Goal: Task Accomplishment & Management: Manage account settings

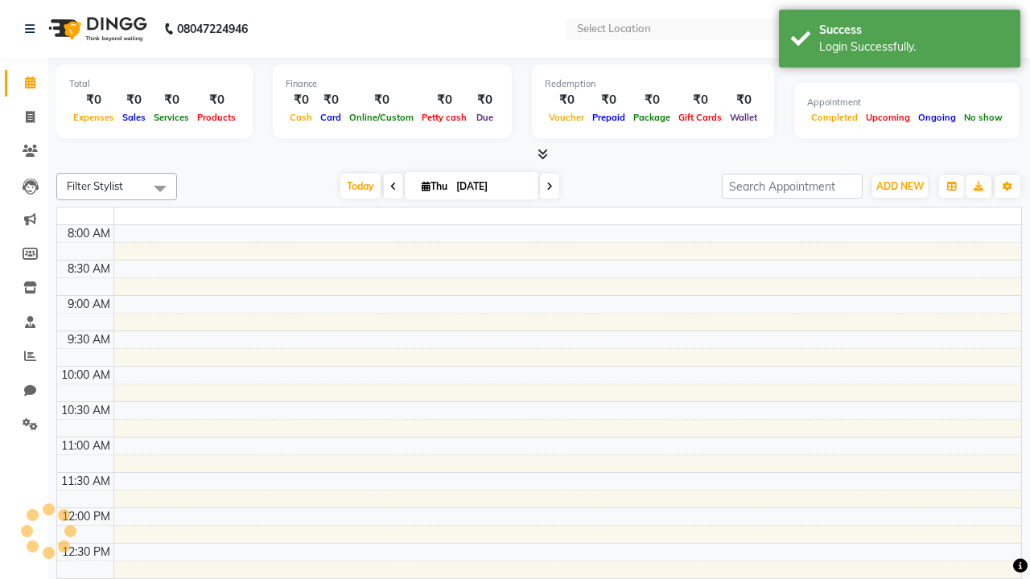
select select "en"
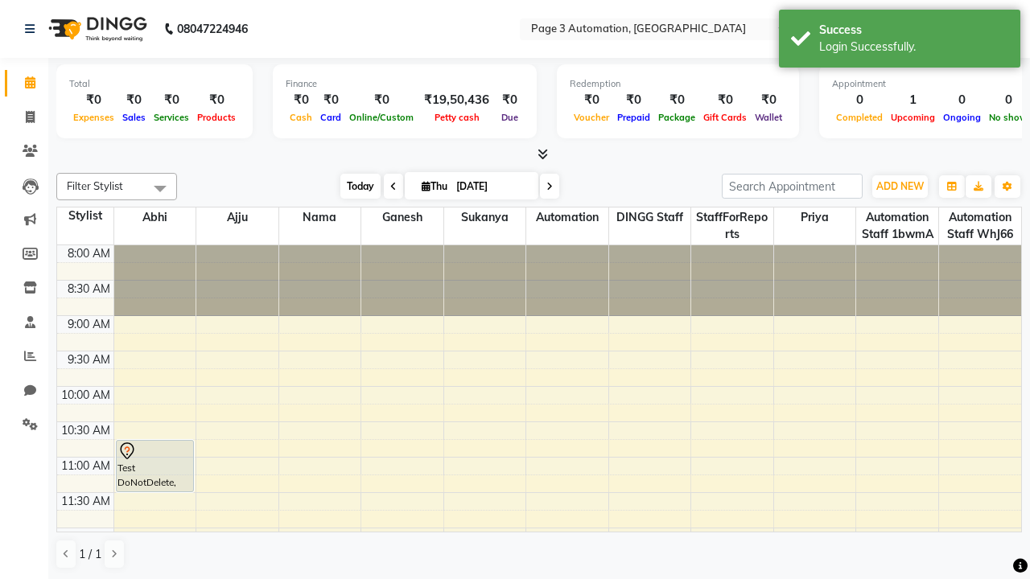
click at [352, 186] on span "Today" at bounding box center [360, 186] width 40 height 25
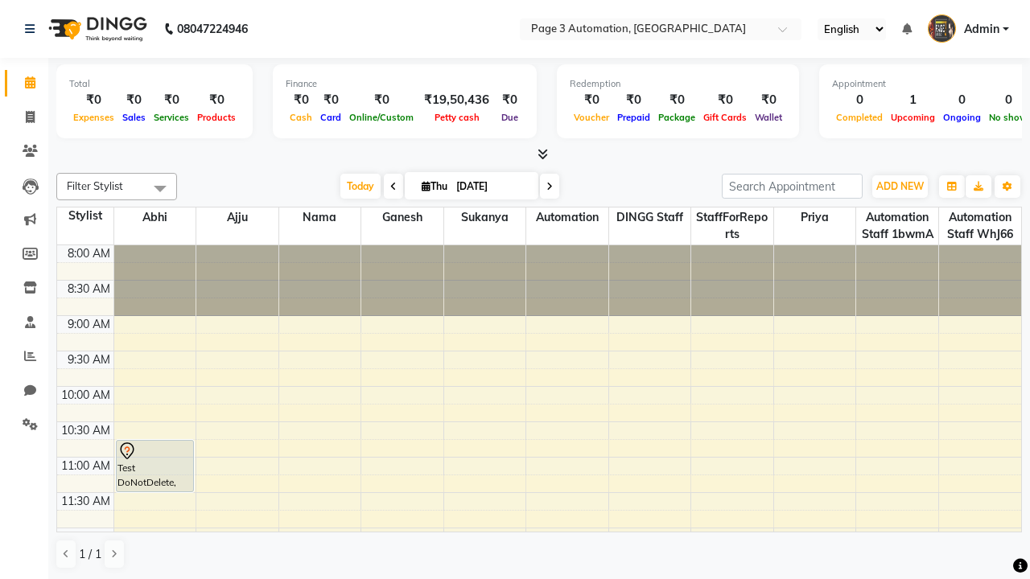
click at [546, 186] on icon at bounding box center [549, 187] width 6 height 10
type input "[DATE]"
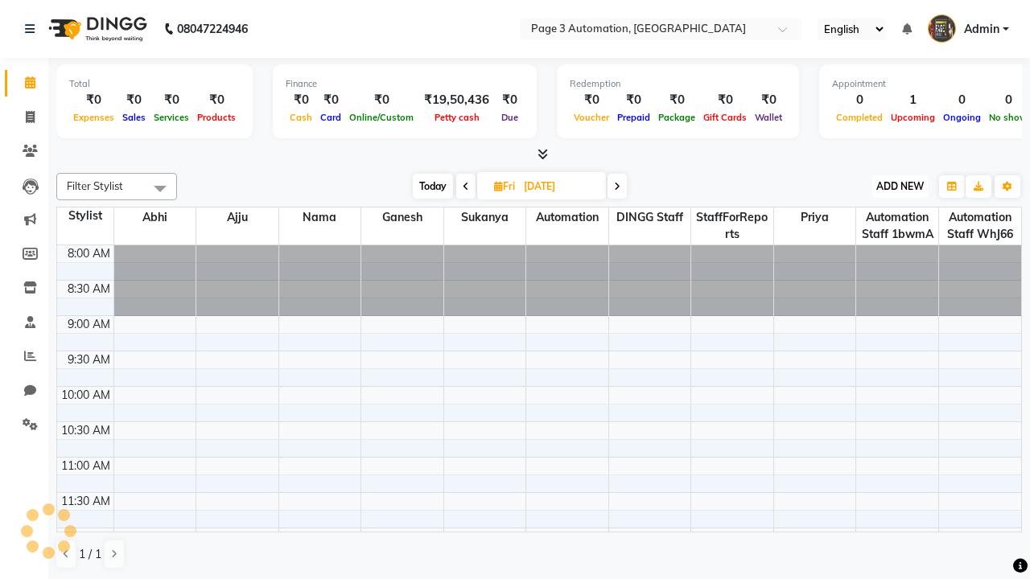
click at [899, 186] on span "ADD NEW" at bounding box center [899, 186] width 47 height 12
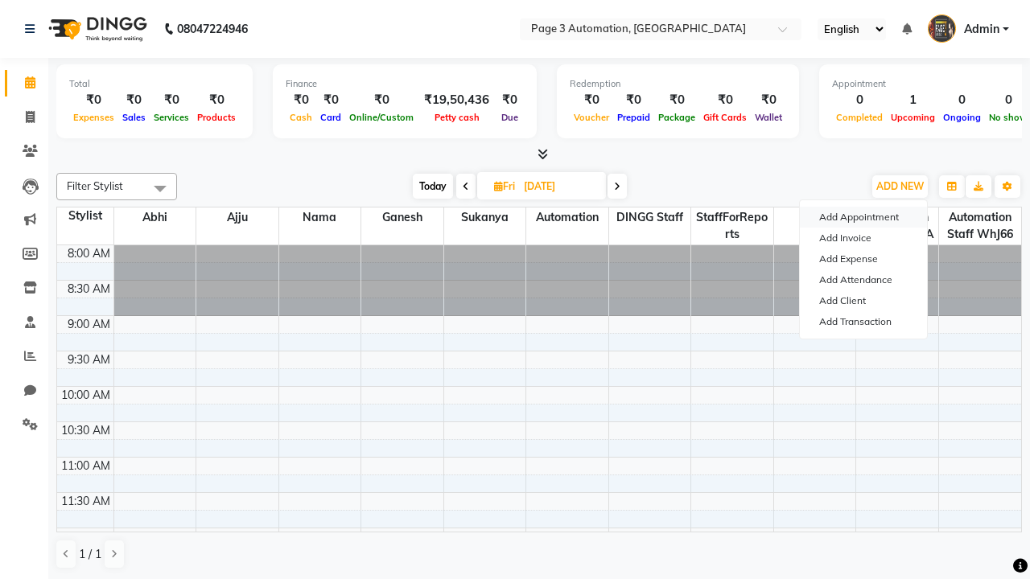
click at [863, 217] on button "Add Appointment" at bounding box center [863, 217] width 127 height 21
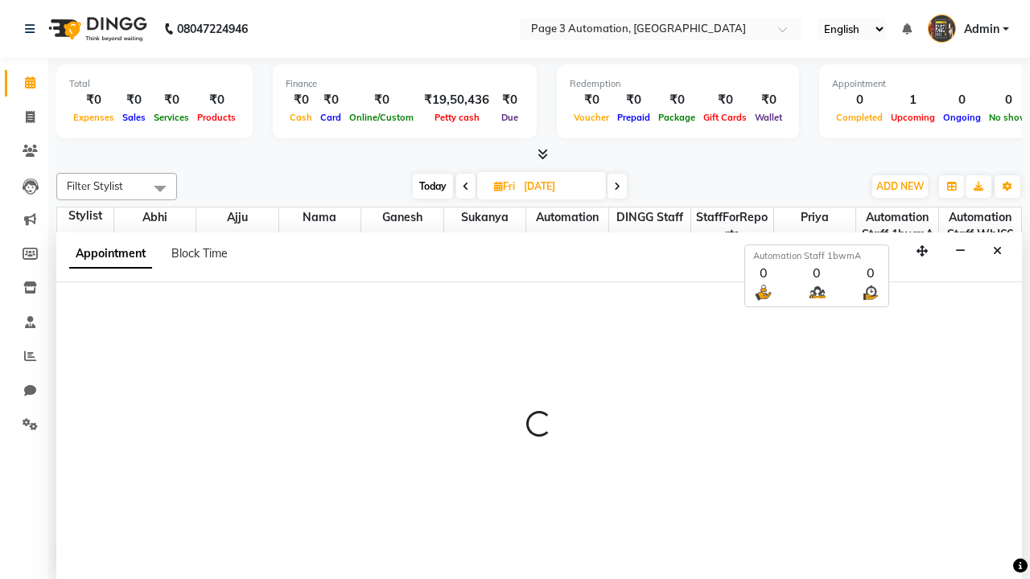
select select "tentative"
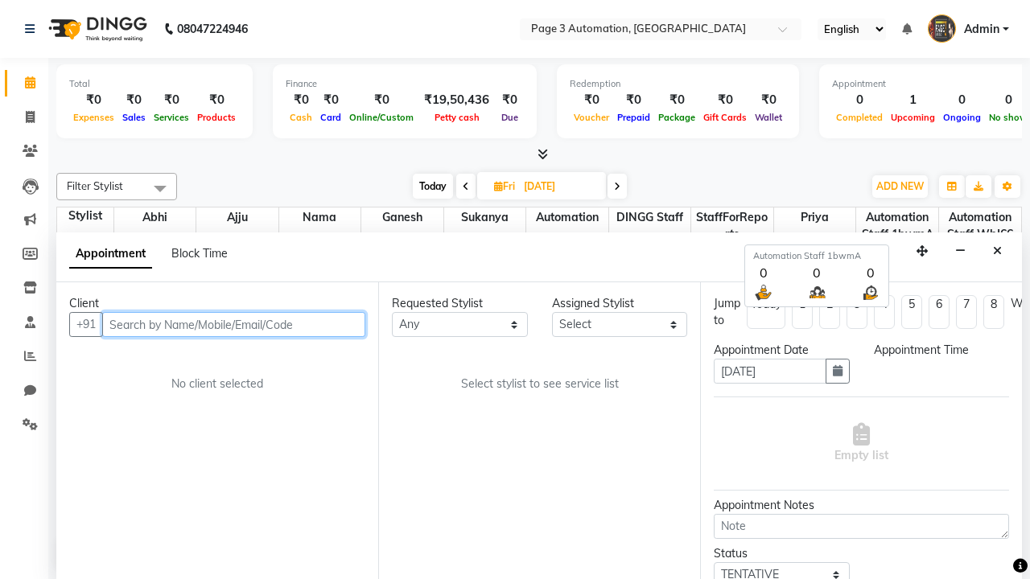
select select "540"
type input "8192346578"
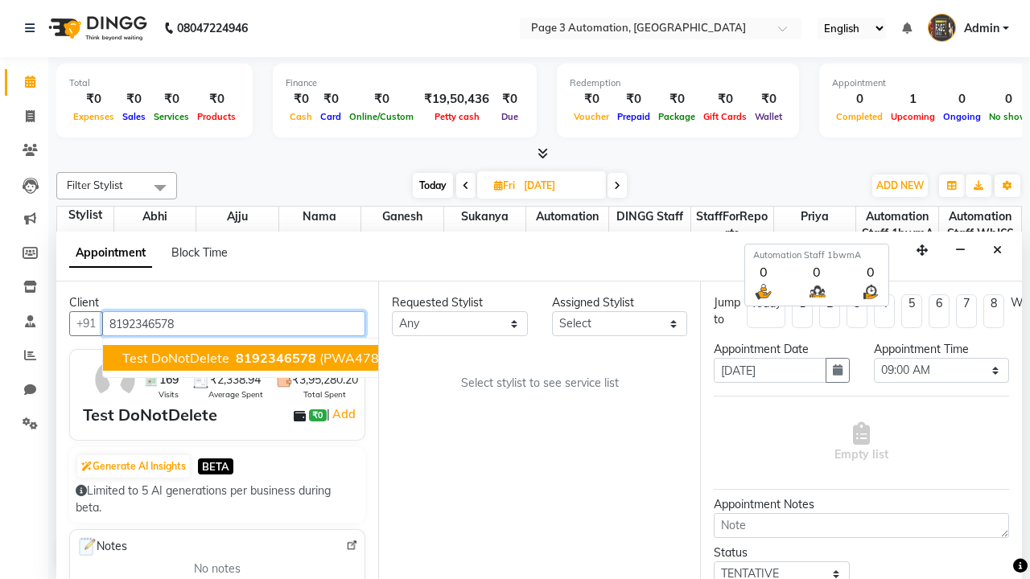
click at [236, 358] on span "8192346578" at bounding box center [276, 358] width 80 height 16
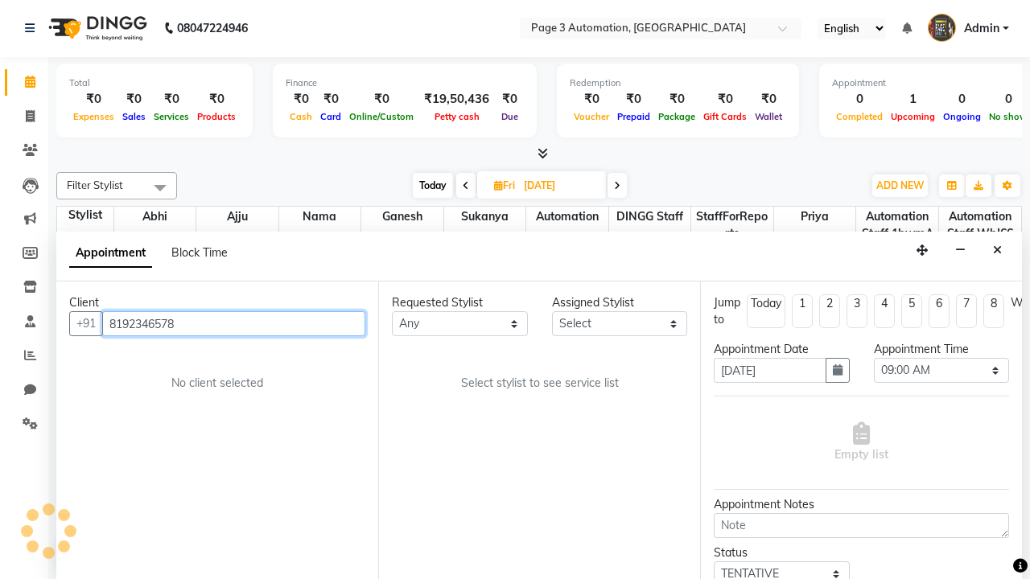
select select "711"
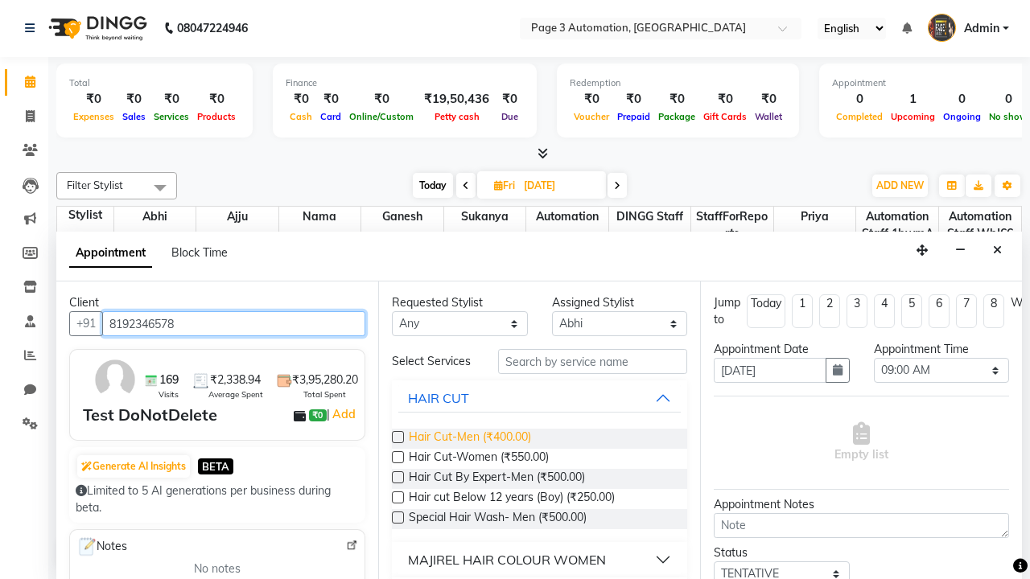
type input "8192346578"
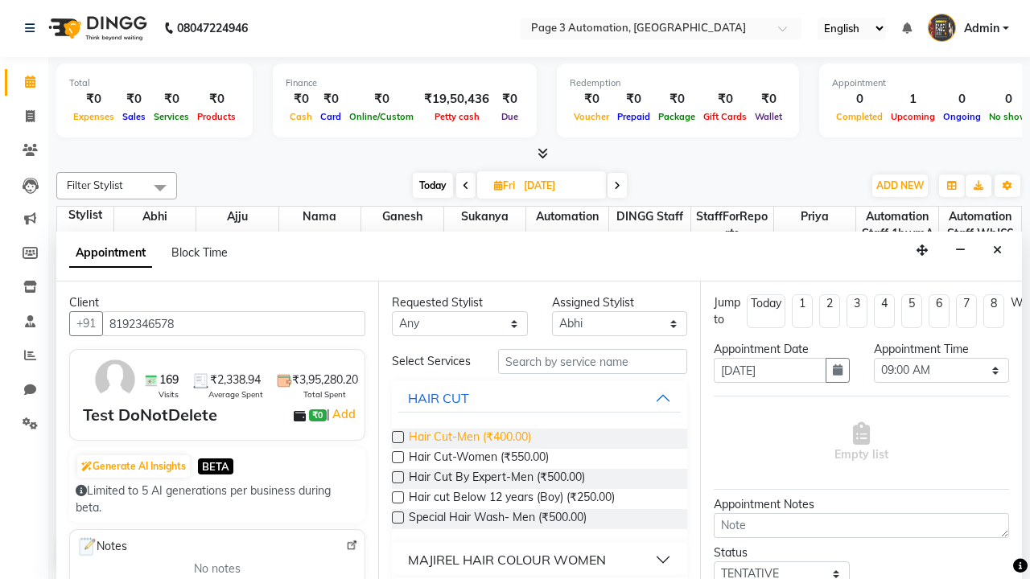
click at [469, 438] on span "Hair Cut-Men (₹400.00)" at bounding box center [470, 439] width 122 height 20
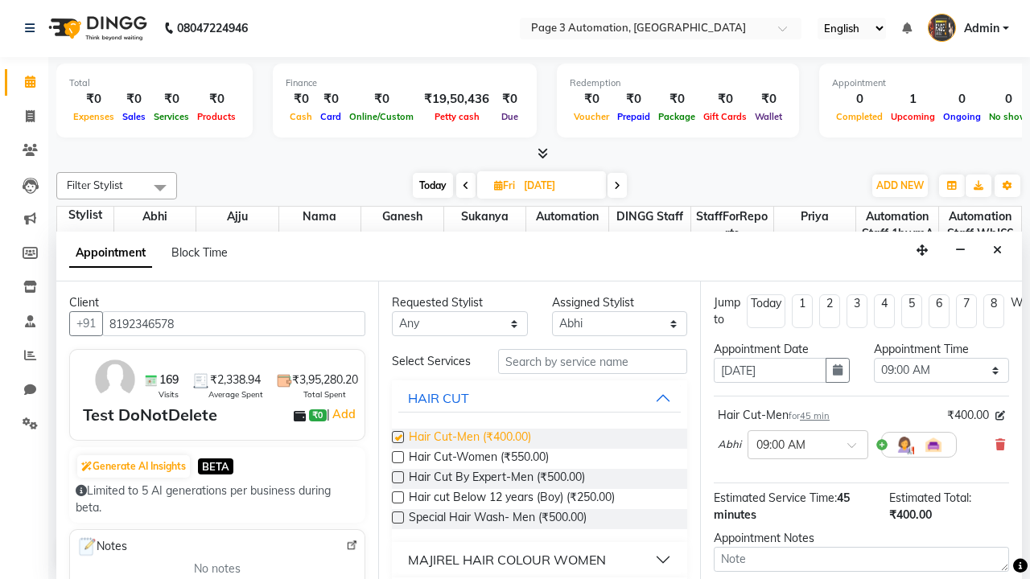
checkbox input "false"
select select "600"
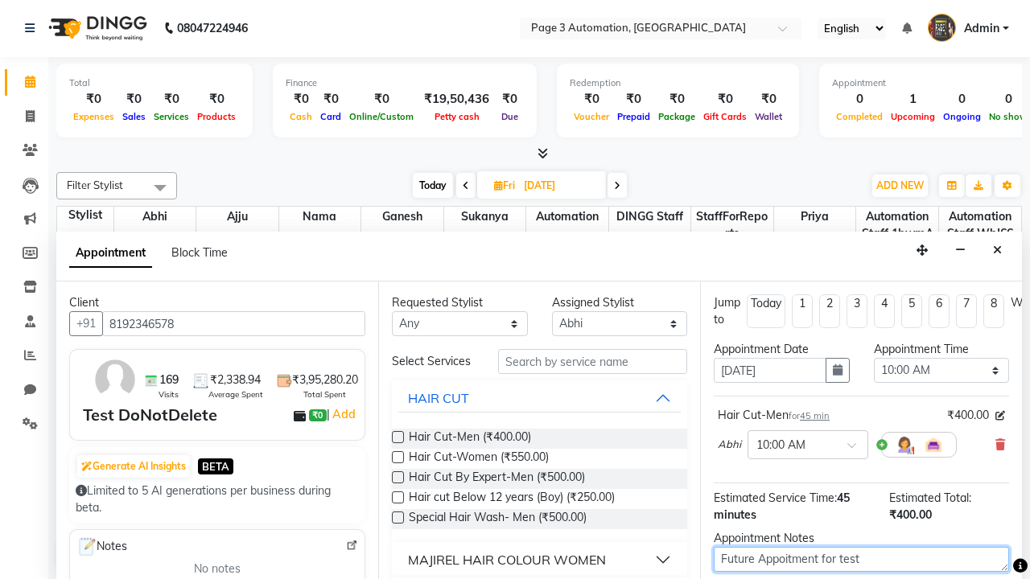
type textarea "Future Appoitment for test"
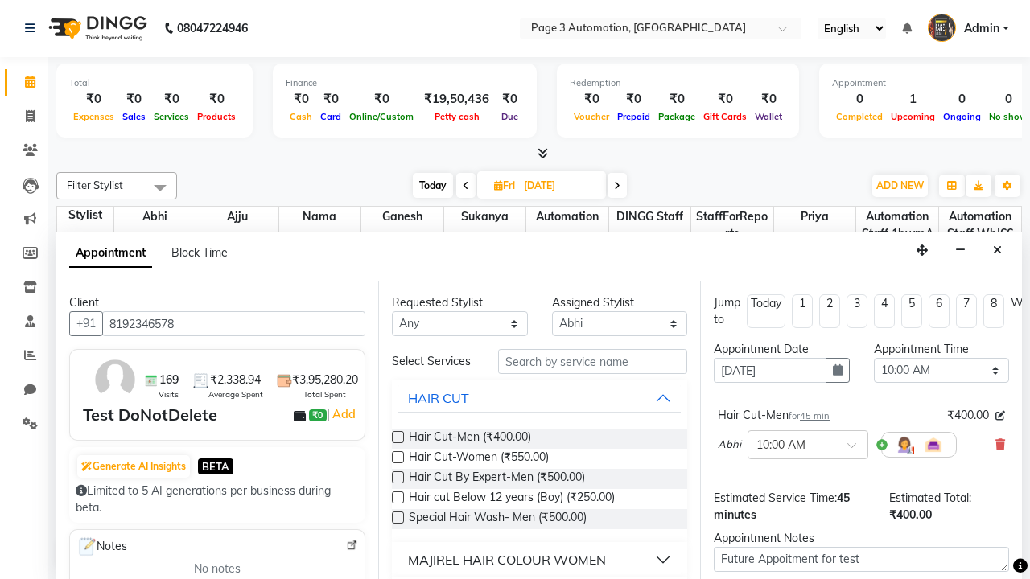
checkbox input "false"
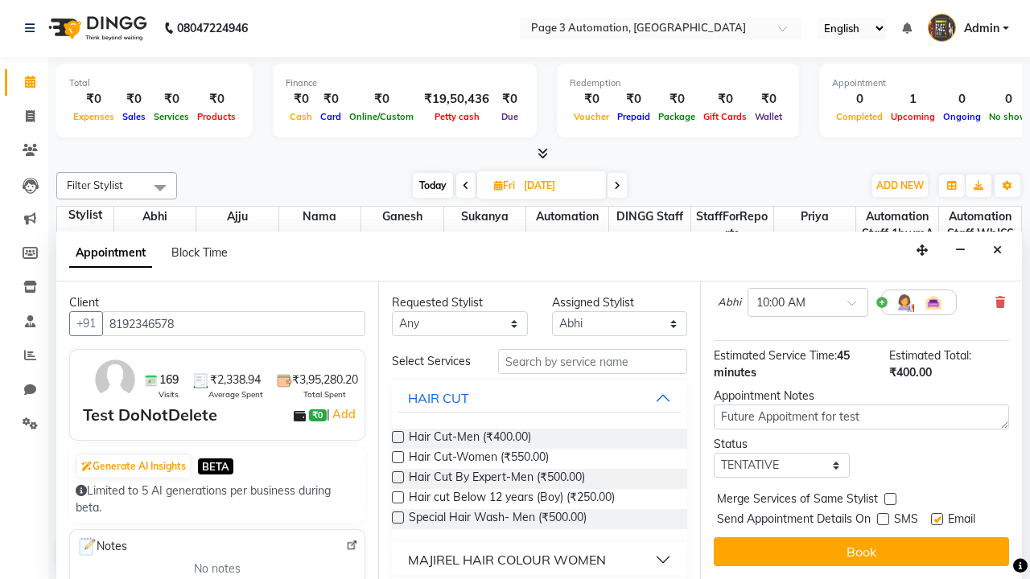
click at [936, 519] on label at bounding box center [937, 519] width 12 height 12
click at [936, 519] on input "checkbox" at bounding box center [936, 521] width 10 height 10
checkbox input "false"
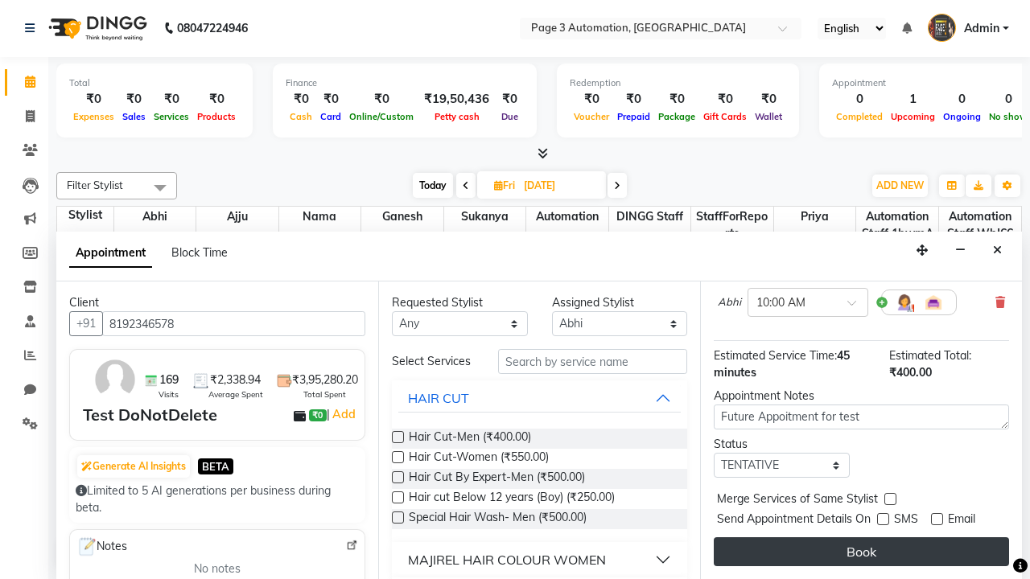
click at [861, 552] on button "Book" at bounding box center [861, 551] width 295 height 29
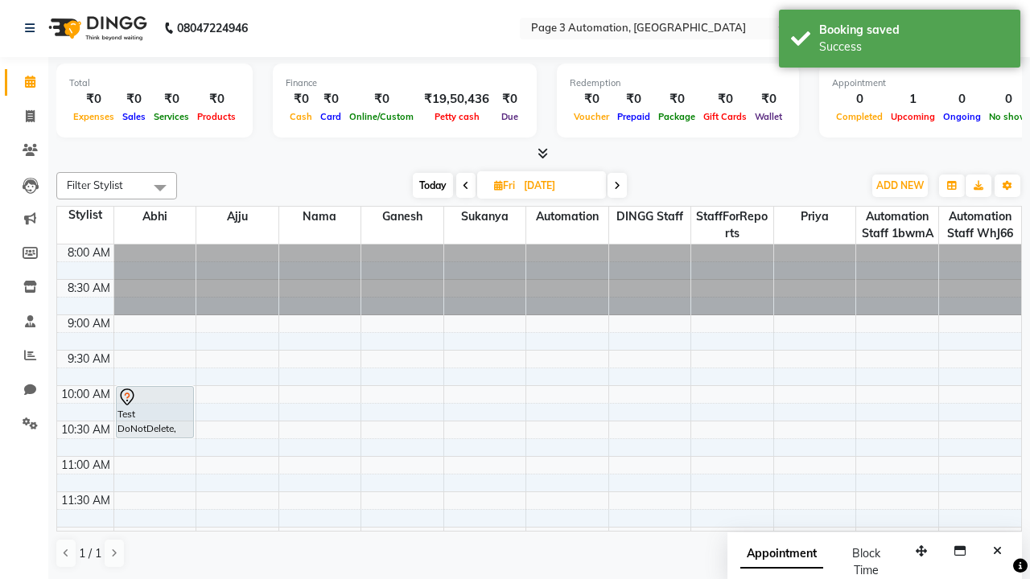
scroll to position [0, 0]
click at [899, 41] on div "Success" at bounding box center [913, 47] width 189 height 17
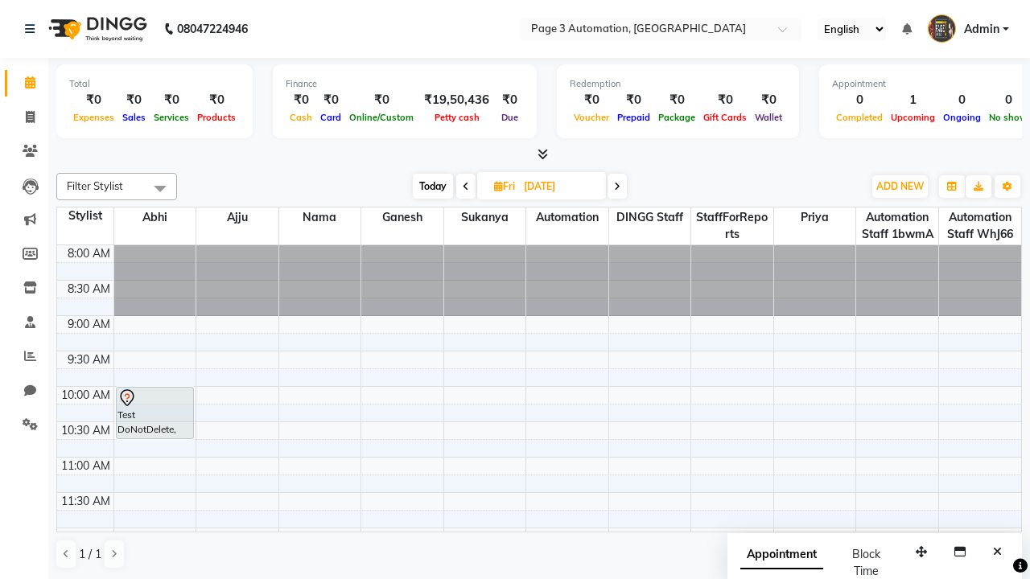
click at [160, 188] on span at bounding box center [160, 188] width 32 height 31
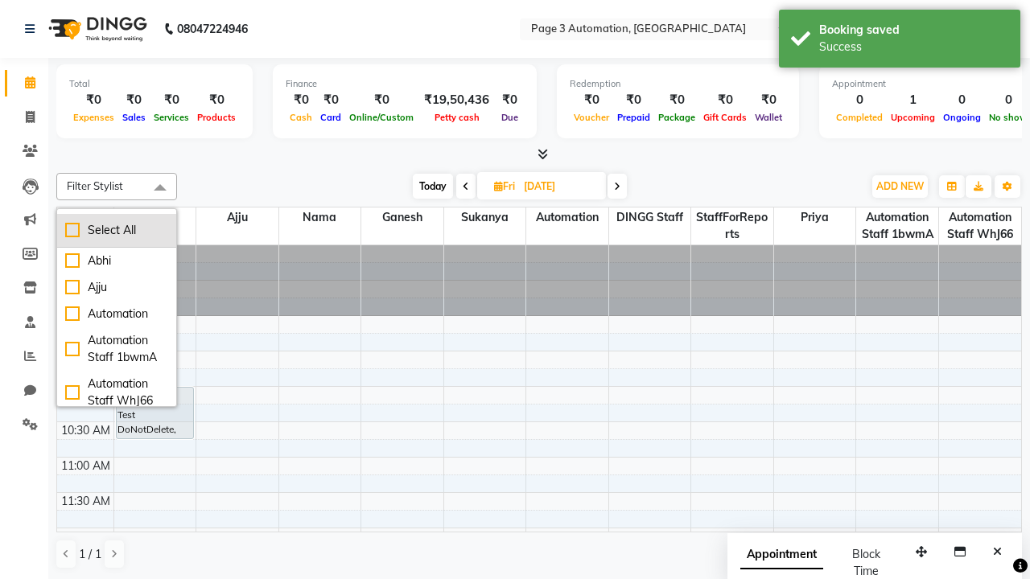
click at [117, 230] on div "Select All" at bounding box center [116, 230] width 103 height 17
checkbox input "true"
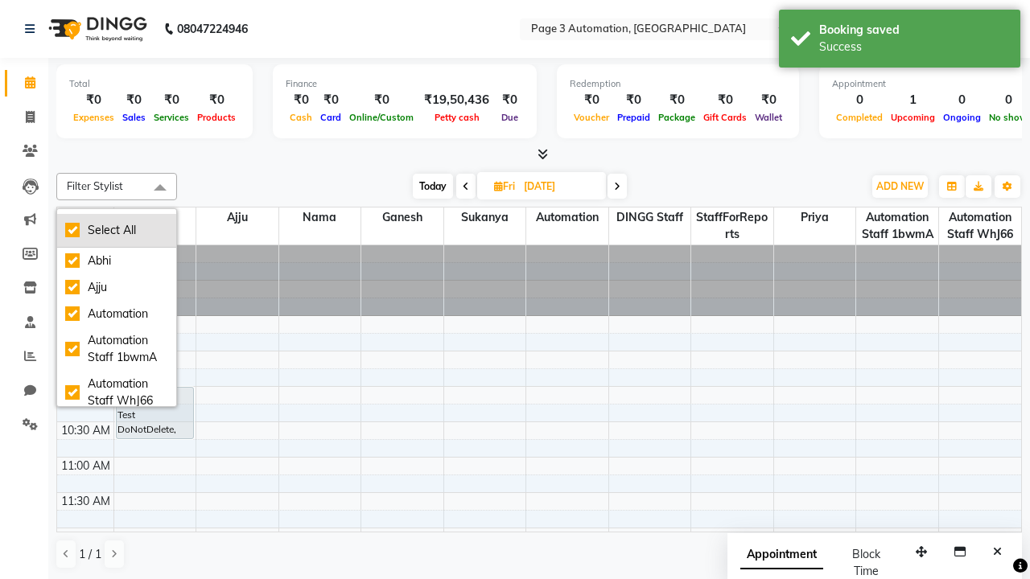
checkbox input "true"
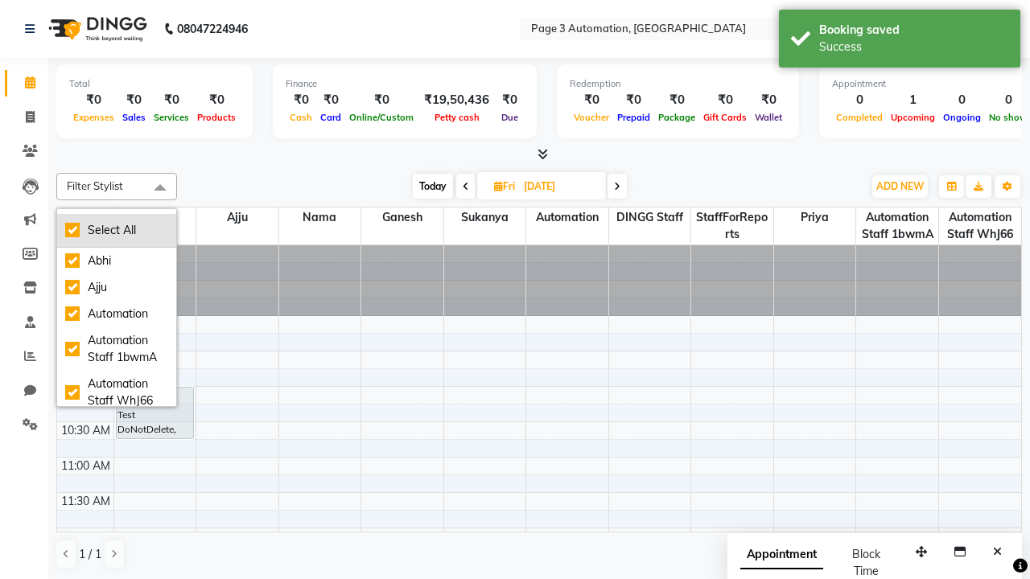
checkbox input "true"
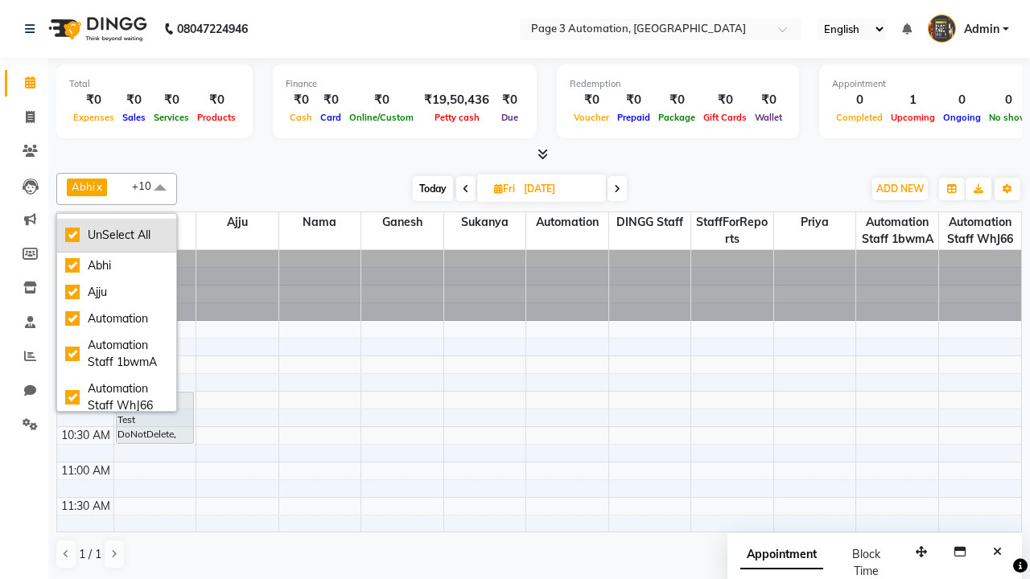
click at [117, 235] on div "UnSelect All" at bounding box center [116, 235] width 103 height 17
checkbox input "false"
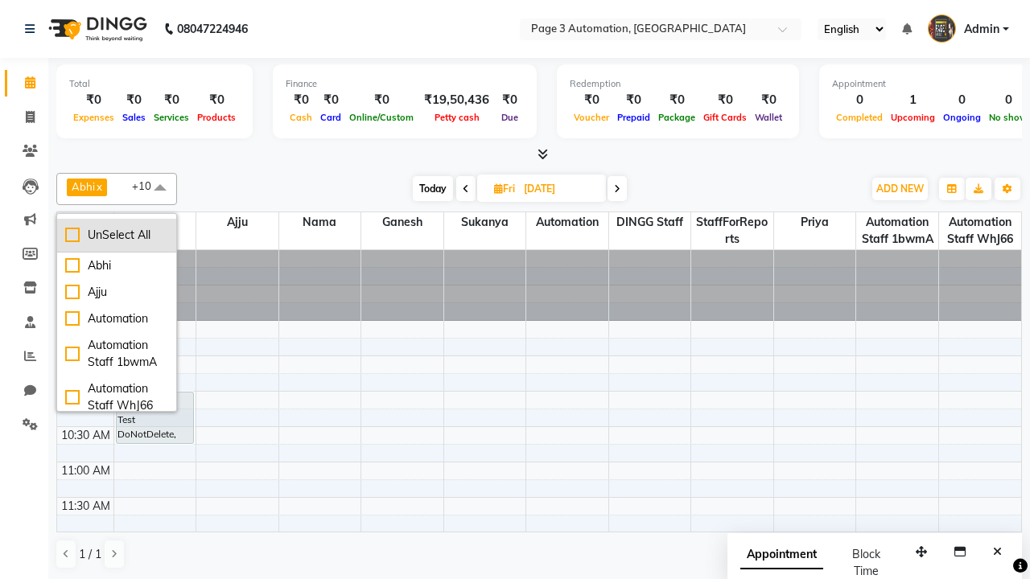
checkbox input "false"
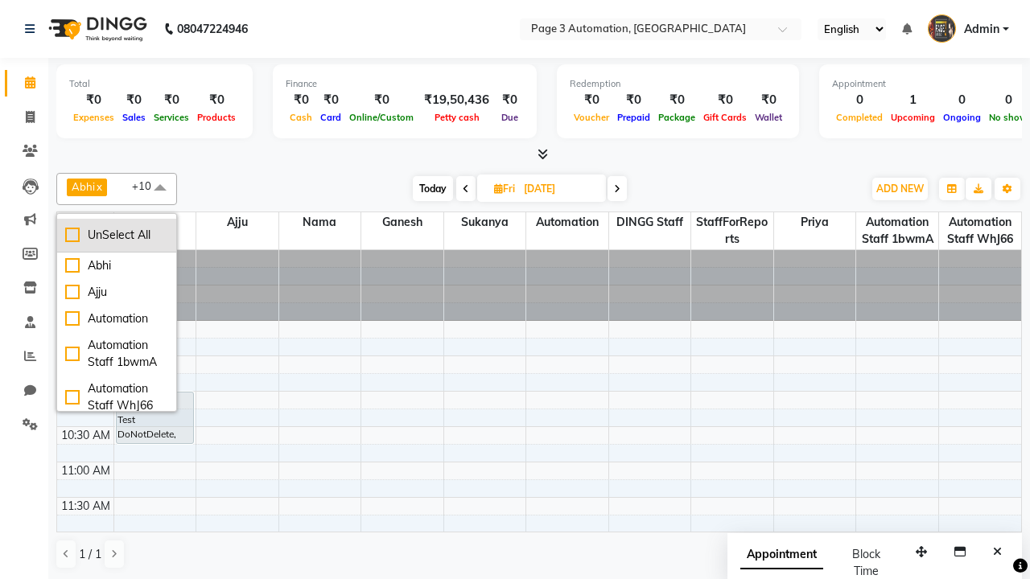
checkbox input "false"
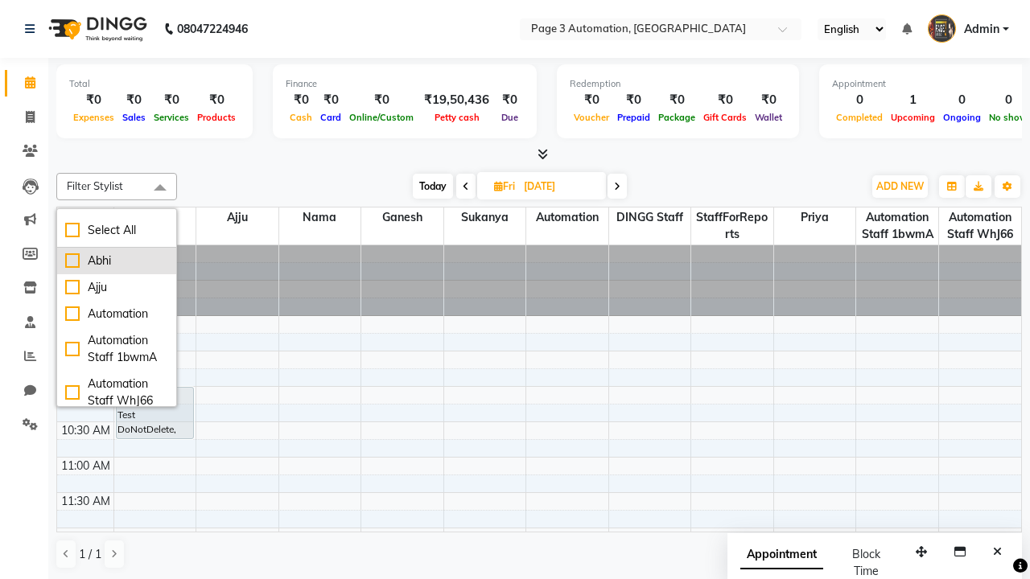
click at [117, 261] on div "Abhi" at bounding box center [116, 261] width 103 height 17
checkbox input "true"
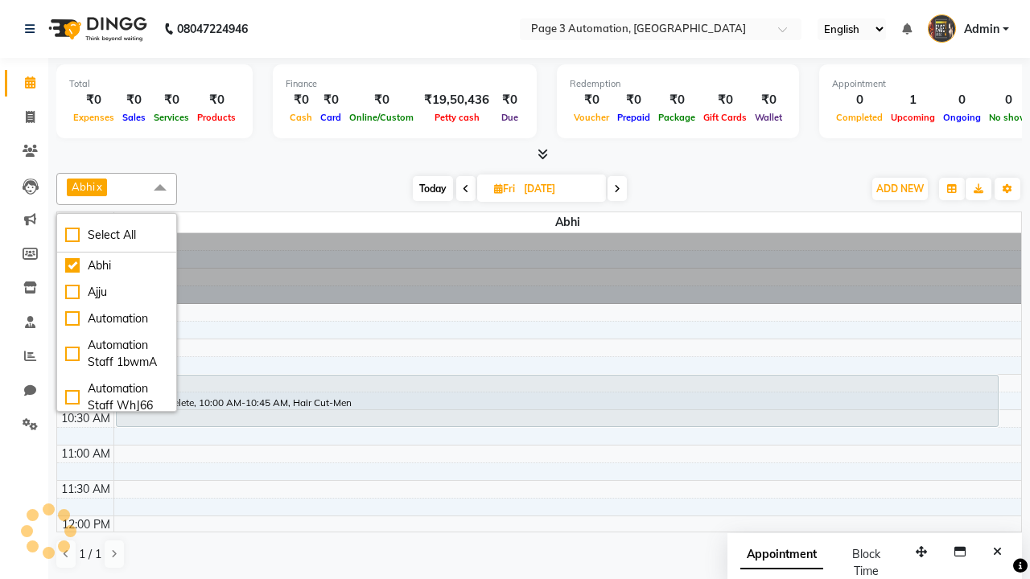
click at [160, 188] on span at bounding box center [160, 188] width 32 height 31
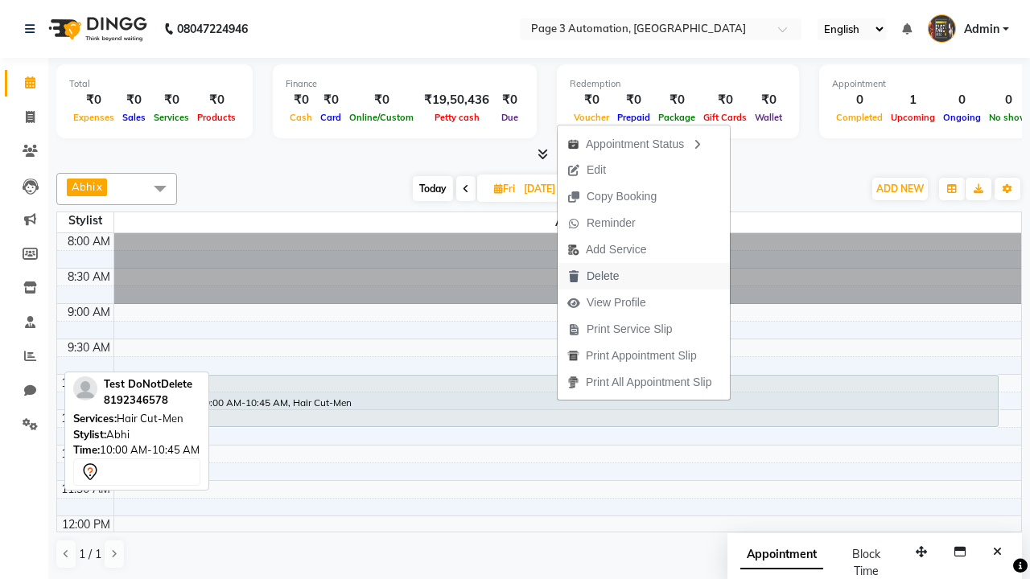
click at [646, 276] on button "Delete" at bounding box center [644, 276] width 172 height 27
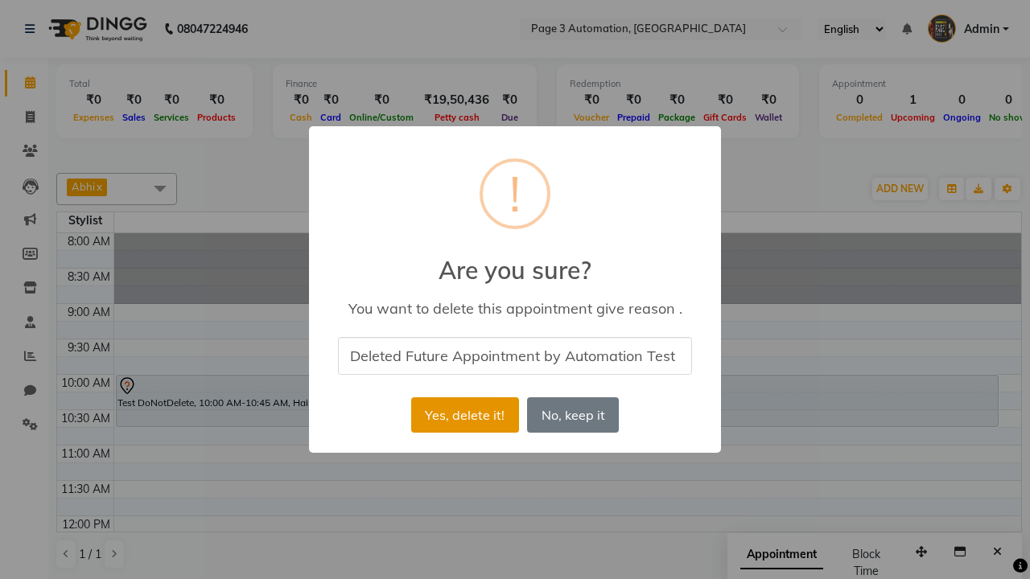
type input "Deleted Future Appointment by Automation Test"
click at [464, 415] on button "Yes, delete it!" at bounding box center [465, 414] width 108 height 35
